Goal: Task Accomplishment & Management: Manage account settings

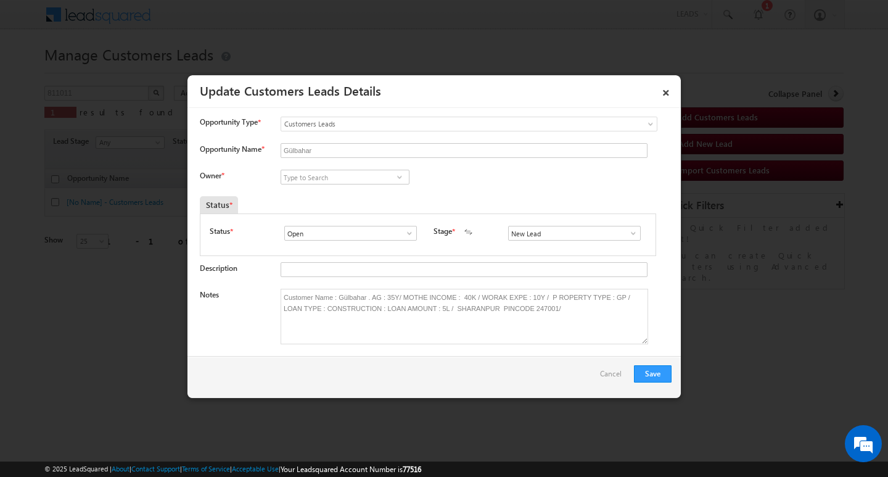
scroll to position [0, 50]
click at [355, 180] on input at bounding box center [344, 177] width 129 height 15
paste input "[PERSON_NAME]"
click at [318, 192] on link "Kunal Kumar kunal.kumar1@sgrlimited.in" at bounding box center [344, 195] width 129 height 23
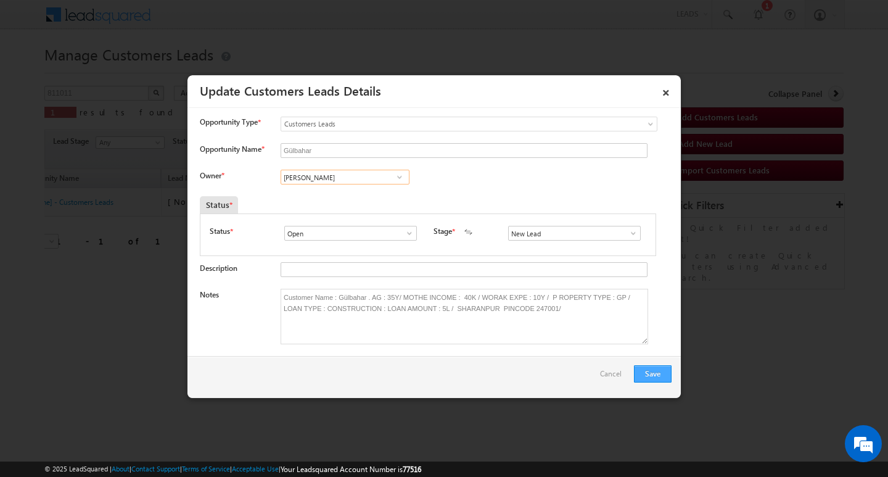
type input "[PERSON_NAME]"
click at [641, 367] on button "Save" at bounding box center [653, 373] width 38 height 17
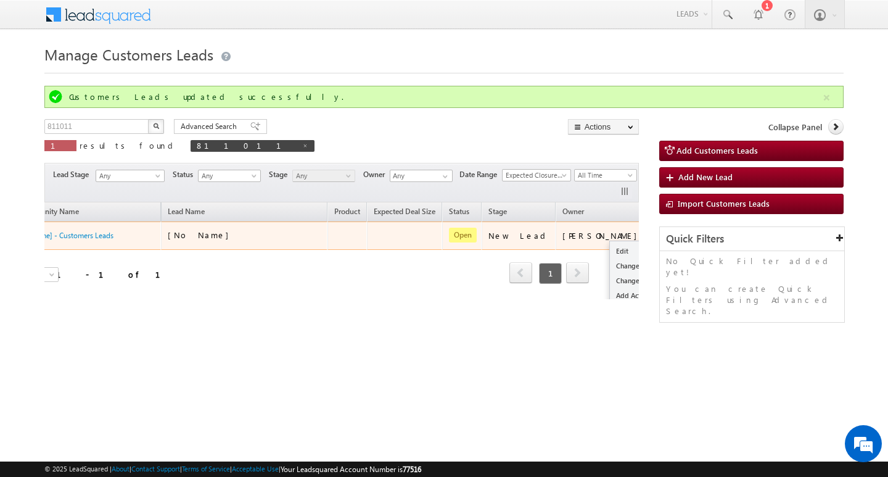
click at [659, 235] on button "button" at bounding box center [665, 235] width 12 height 12
click at [610, 247] on link "Edit" at bounding box center [641, 251] width 62 height 15
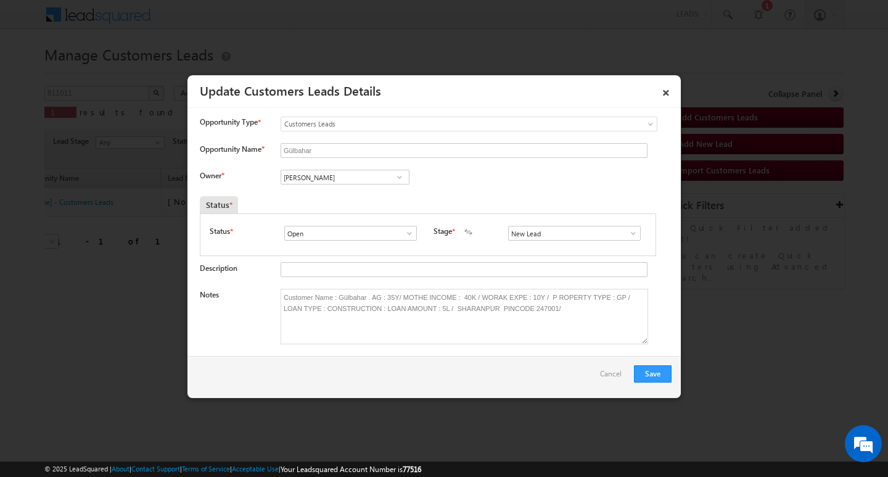
click at [627, 230] on span at bounding box center [633, 233] width 12 height 10
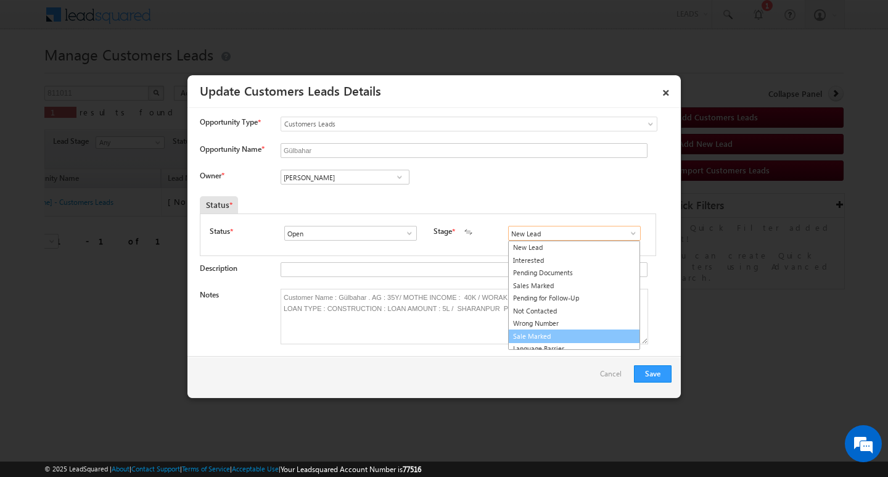
click at [589, 330] on link "Sale Marked" at bounding box center [574, 336] width 132 height 14
type input "Sale Marked"
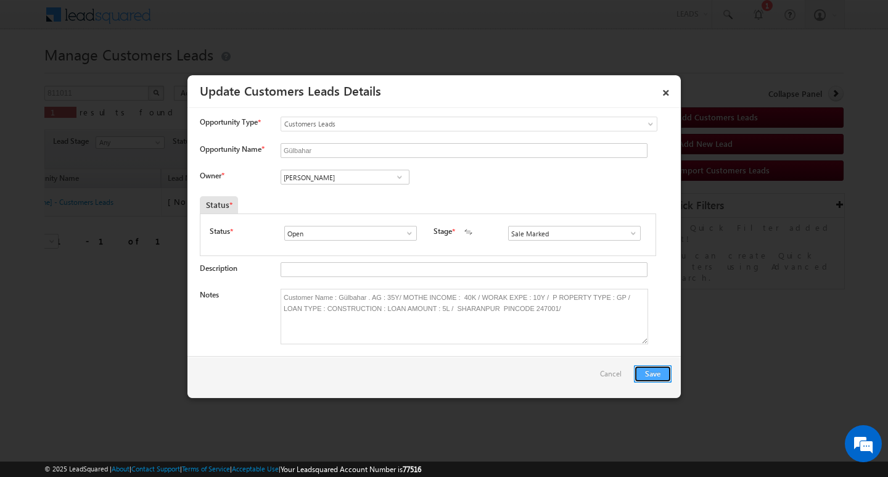
click at [642, 366] on button "Save" at bounding box center [653, 373] width 38 height 17
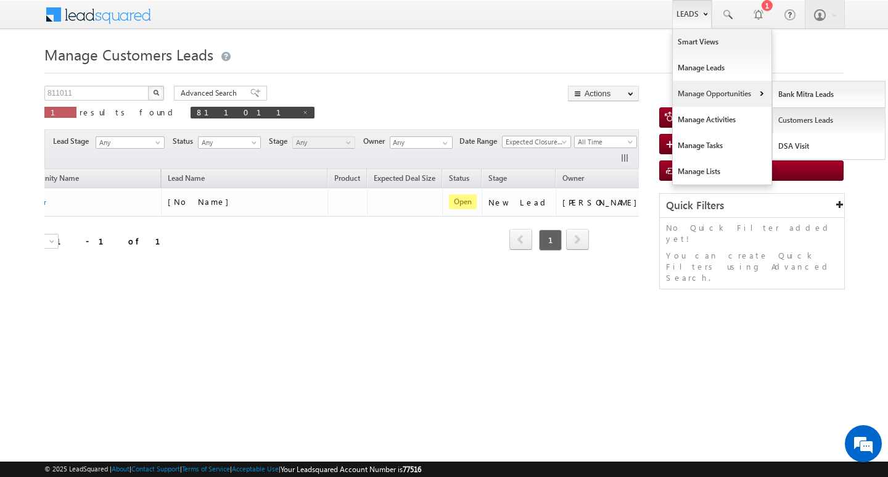
click at [805, 124] on link "Customers Leads" at bounding box center [828, 120] width 113 height 26
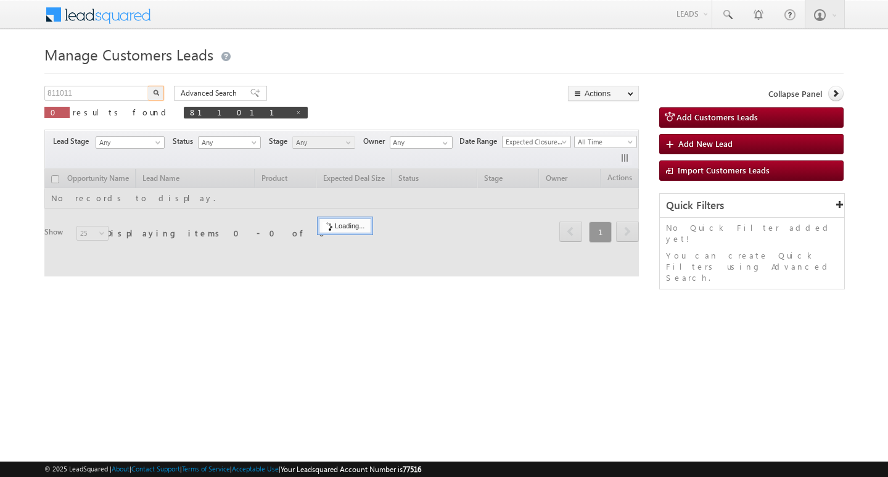
click at [123, 91] on input "811011" at bounding box center [96, 93] width 105 height 15
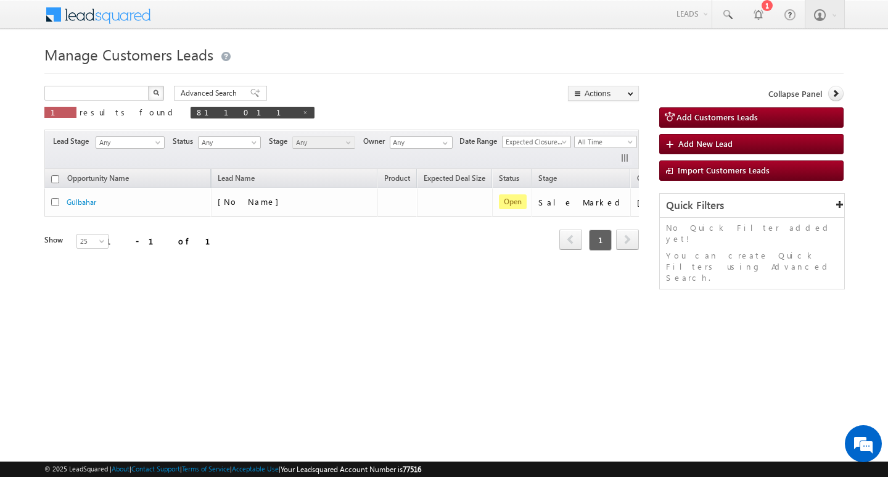
type input "Search Customers Leads"
click at [104, 90] on input "text" at bounding box center [96, 93] width 105 height 15
paste input "810824"
type input "810824"
click at [148, 86] on button "button" at bounding box center [156, 93] width 16 height 15
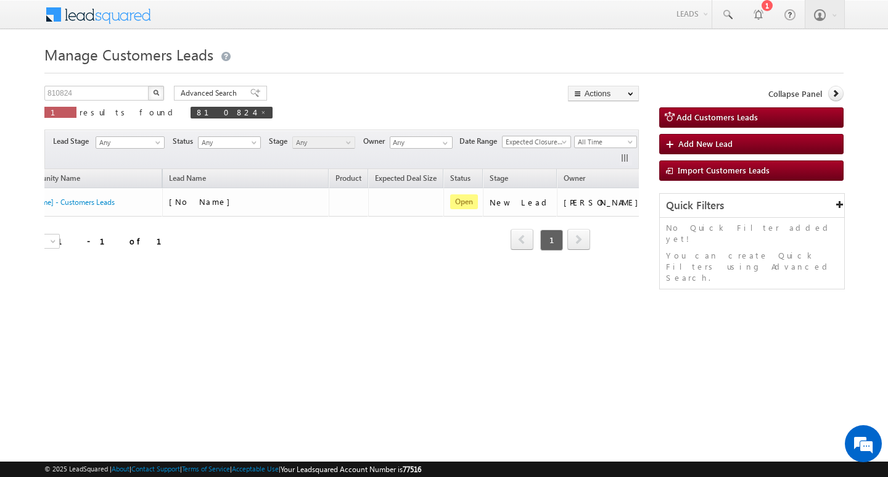
scroll to position [0, 50]
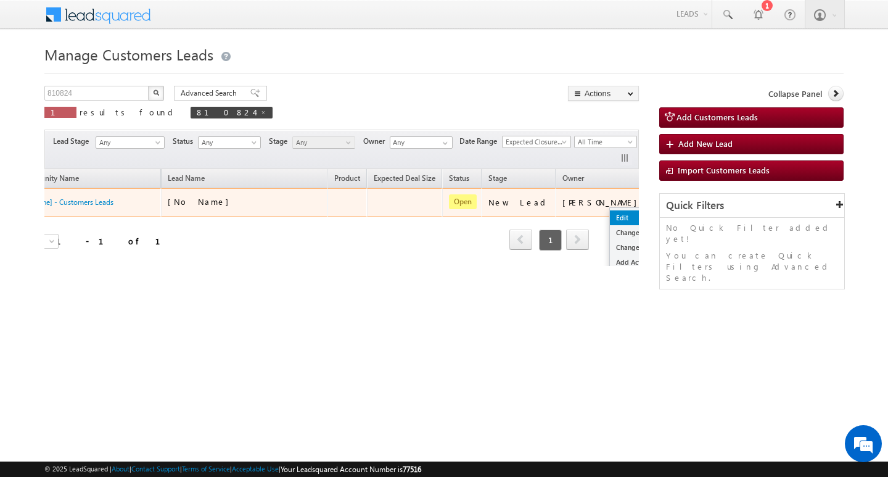
click at [610, 215] on link "Edit" at bounding box center [641, 217] width 62 height 15
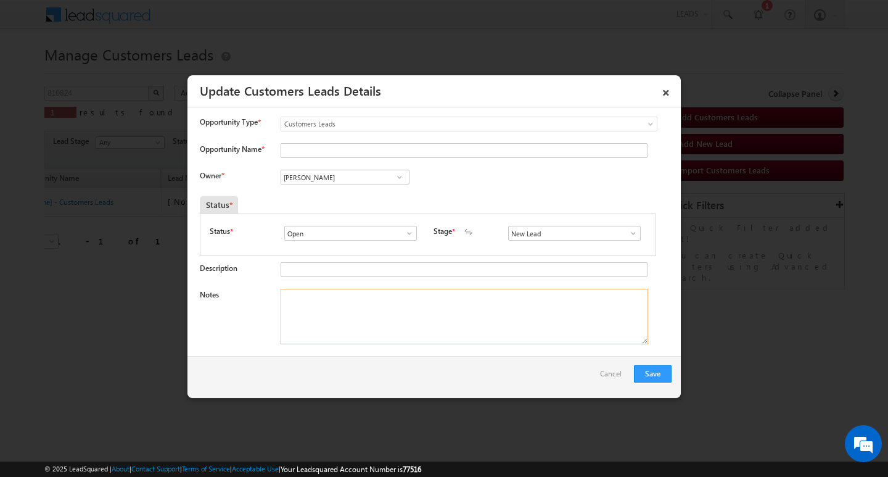
click at [416, 314] on textarea "Notes" at bounding box center [463, 316] width 367 height 55
click at [367, 179] on input "[PERSON_NAME]" at bounding box center [344, 177] width 129 height 15
click at [340, 171] on input at bounding box center [344, 177] width 129 height 15
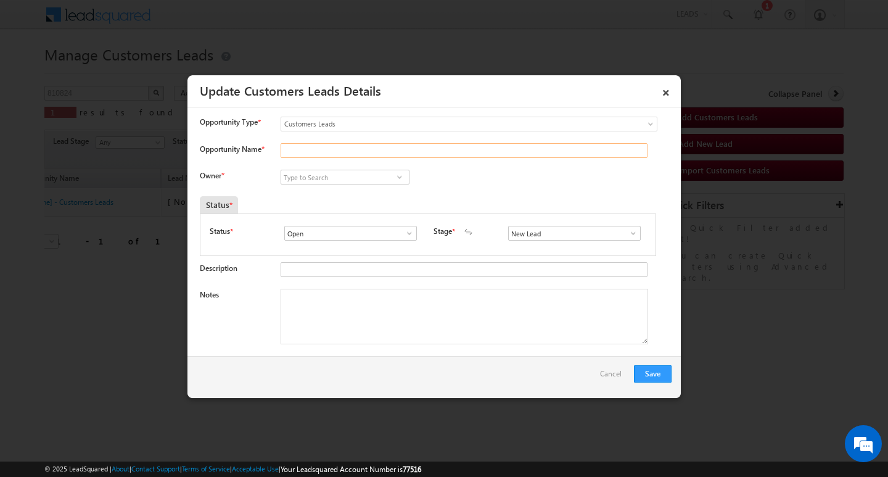
click at [342, 154] on input "Opportunity Name *" at bounding box center [463, 150] width 367 height 15
paste input "DILIP"
type input "DILIP"
click at [335, 176] on input at bounding box center [344, 177] width 129 height 15
click at [319, 174] on input at bounding box center [344, 177] width 129 height 15
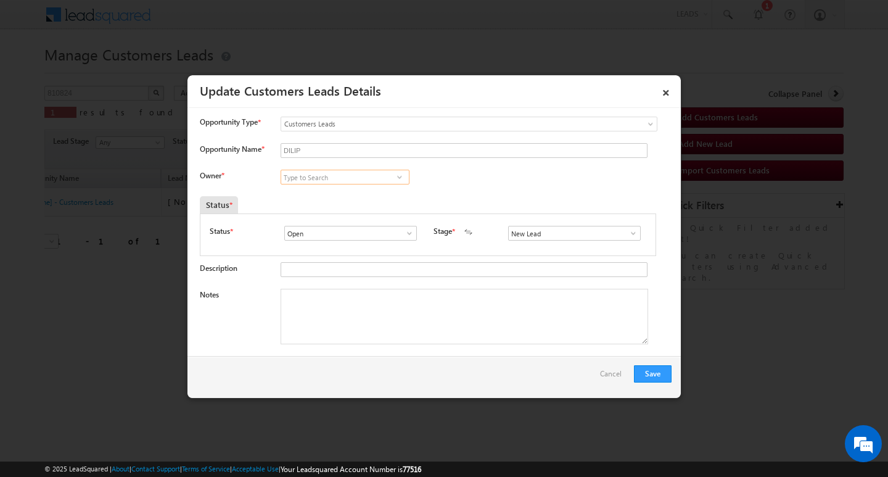
paste input "[PERSON_NAME]"
click at [335, 190] on link "[PERSON_NAME] Dhanke [EMAIL_ADDRESS][PERSON_NAME][DOMAIN_NAME]" at bounding box center [344, 195] width 129 height 23
type input "[PERSON_NAME]"
click at [337, 316] on textarea "Notes" at bounding box center [463, 316] width 367 height 55
click at [407, 308] on textarea "Notes" at bounding box center [463, 316] width 367 height 55
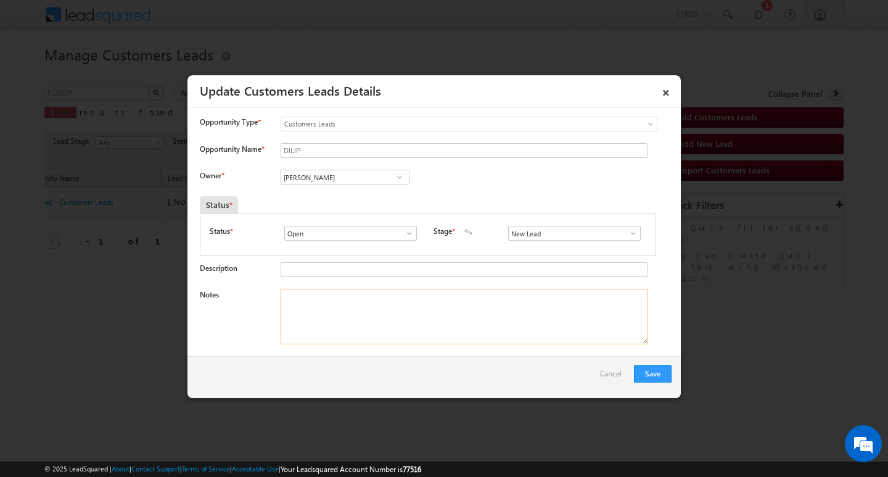
paste textarea "Customer Name dilip/ ag 32 b / , mothe incoem 15k / coapp : sunita : ag : 35/ j…"
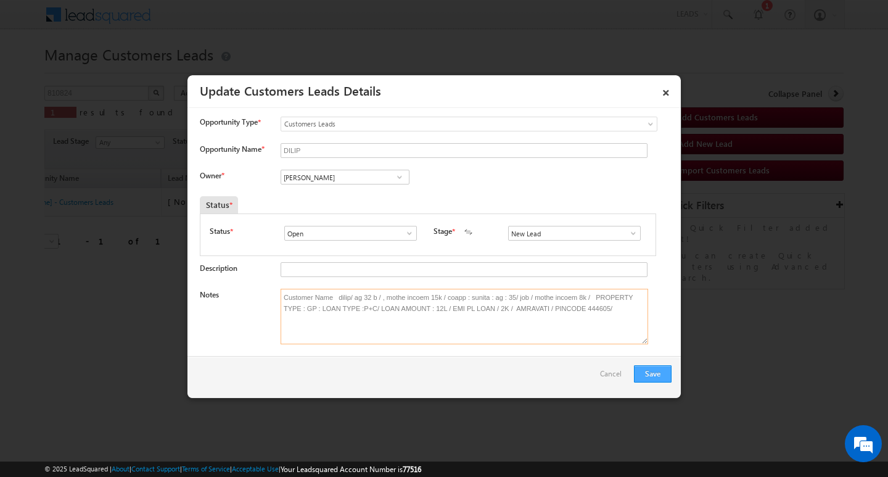
type textarea "Customer Name dilip/ ag 32 b / , mothe incoem 15k / coapp : sunita : ag : 35/ j…"
click at [640, 367] on button "Save" at bounding box center [653, 373] width 38 height 17
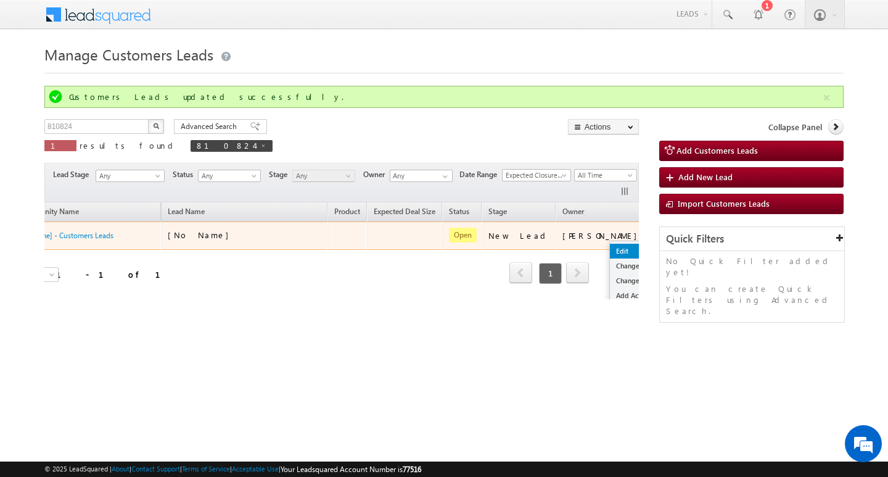
click at [610, 250] on link "Edit" at bounding box center [641, 251] width 62 height 15
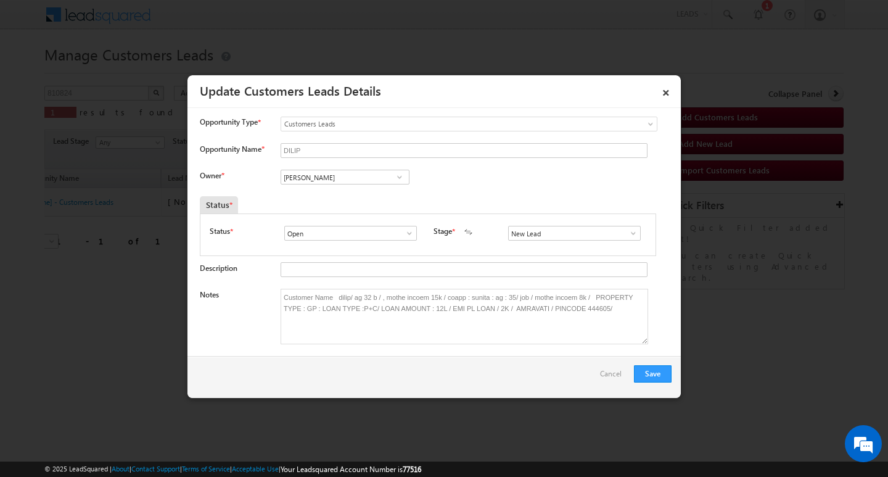
click at [627, 233] on span at bounding box center [633, 233] width 12 height 10
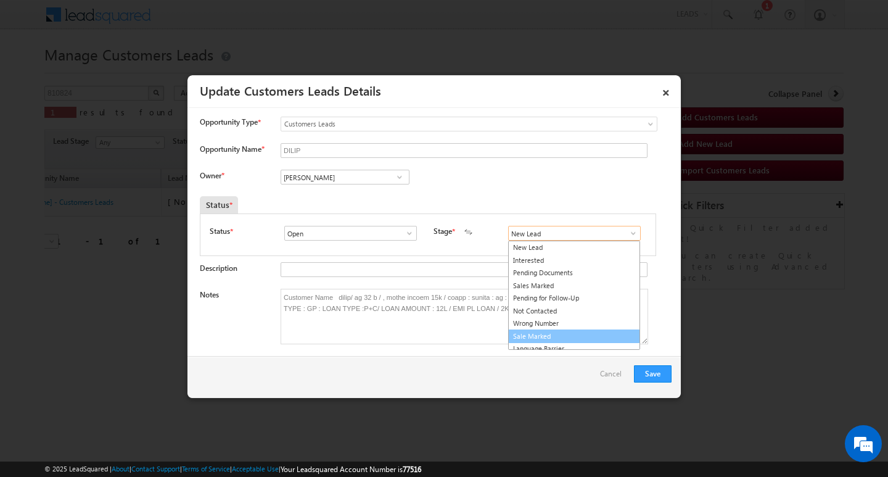
click at [589, 331] on link "Sale Marked" at bounding box center [574, 336] width 132 height 14
type input "Sale Marked"
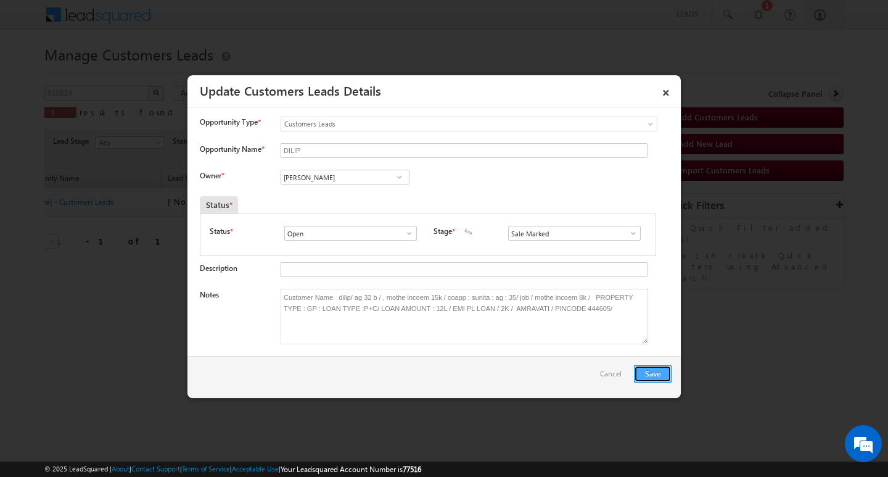
click at [643, 370] on button "Save" at bounding box center [653, 373] width 38 height 17
